Goal: Obtain resource: Obtain resource

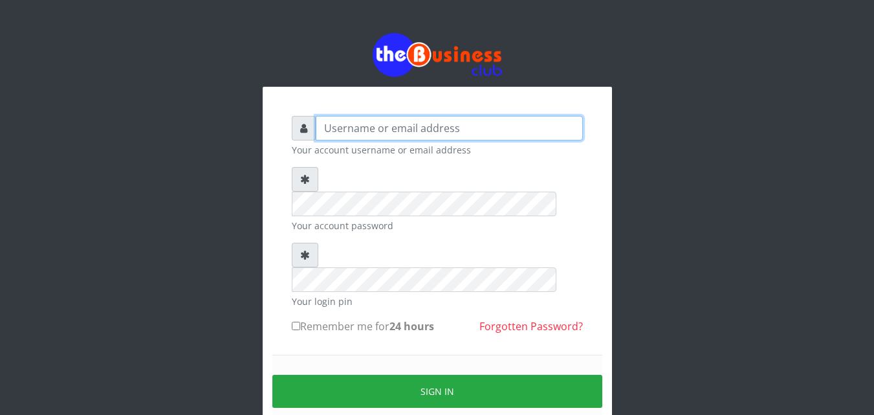
type input "kenachuks"
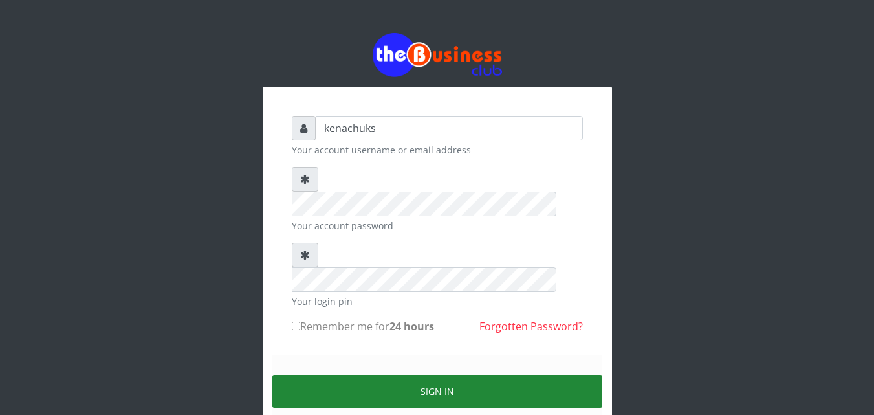
click at [384, 375] on button "Sign in" at bounding box center [437, 391] width 330 height 33
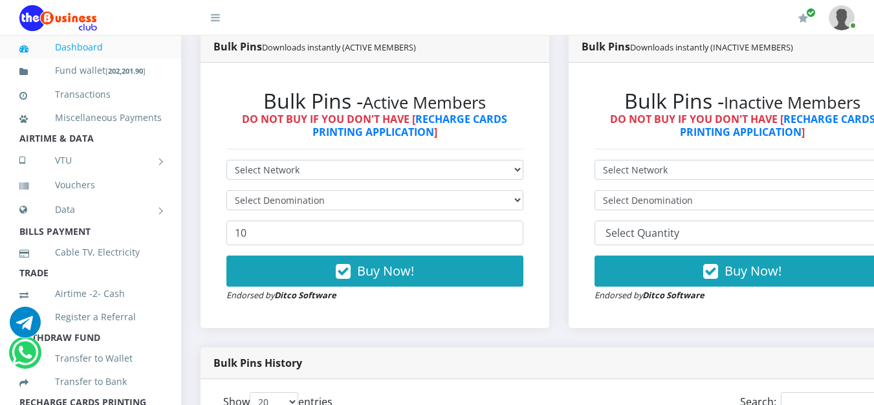
scroll to position [708, 0]
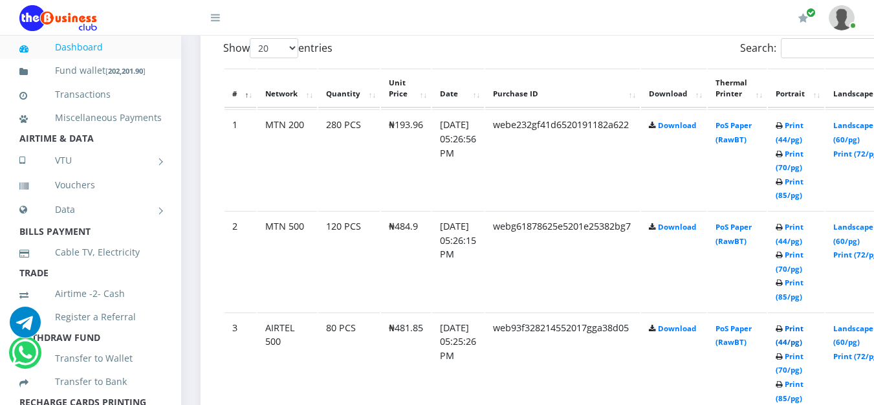
click at [804, 330] on link "Print (44/pg)" at bounding box center [790, 336] width 28 height 24
click at [804, 329] on link "Print (44/pg)" at bounding box center [790, 336] width 28 height 24
click at [804, 125] on link "Print (44/pg)" at bounding box center [790, 132] width 28 height 24
click at [804, 124] on link "Print (44/pg)" at bounding box center [790, 132] width 28 height 24
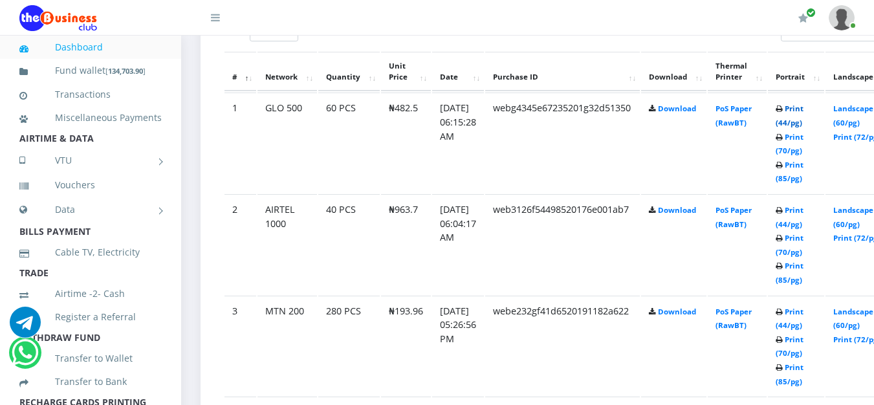
click at [804, 109] on link "Print (44/pg)" at bounding box center [790, 116] width 28 height 24
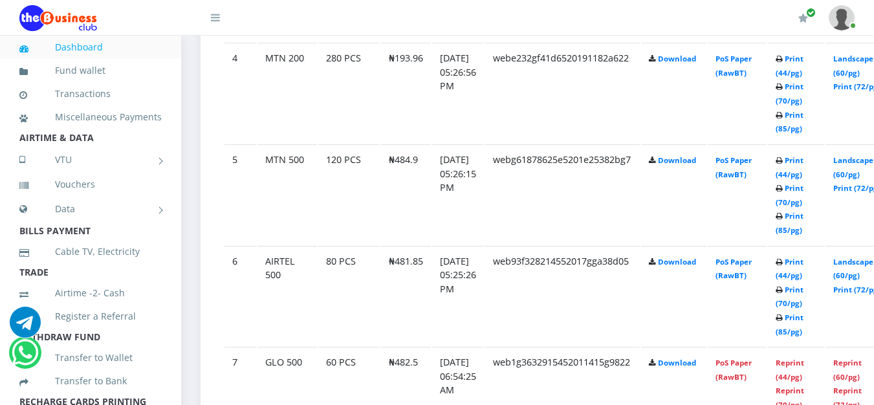
scroll to position [710, 0]
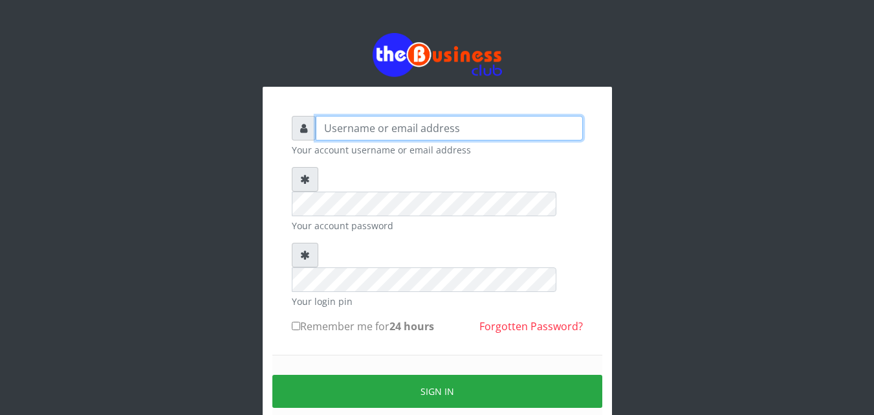
type input "kenachuks"
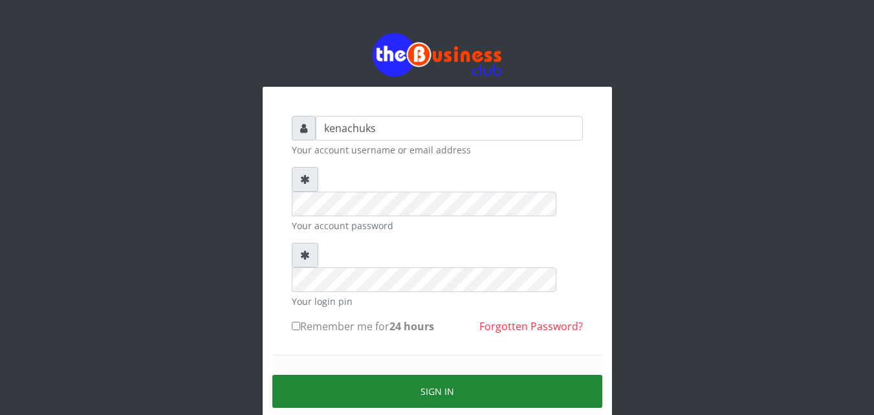
click at [404, 375] on button "Sign in" at bounding box center [437, 391] width 330 height 33
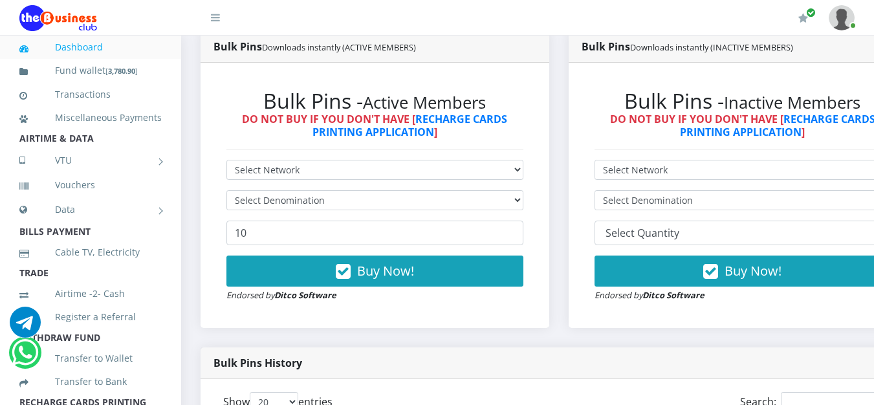
scroll to position [708, 0]
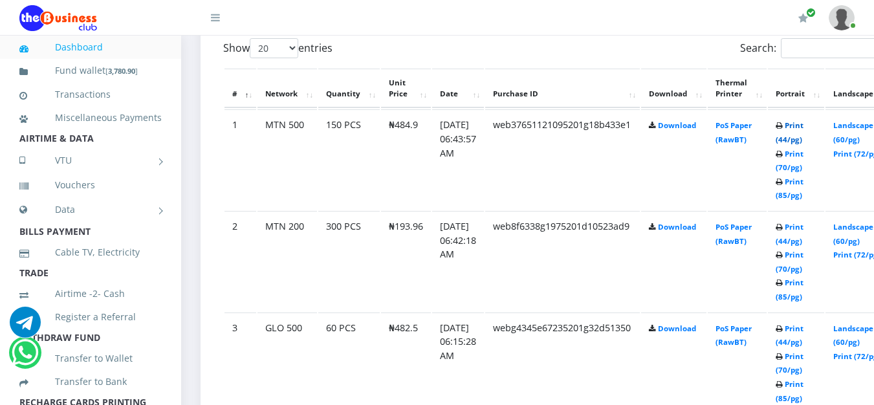
click at [804, 127] on link "Print (44/pg)" at bounding box center [790, 132] width 28 height 24
